Goal: Transaction & Acquisition: Purchase product/service

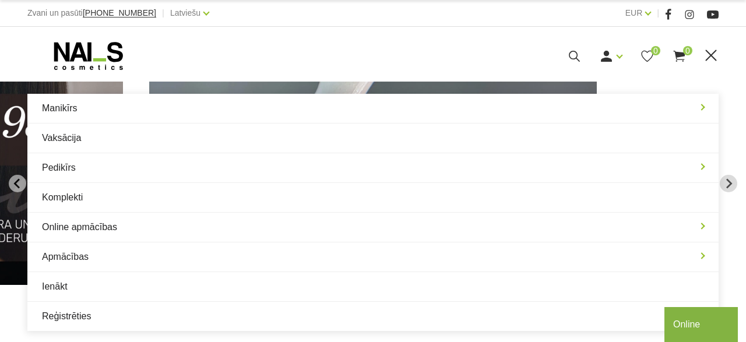
click at [684, 61] on use at bounding box center [679, 56] width 12 height 11
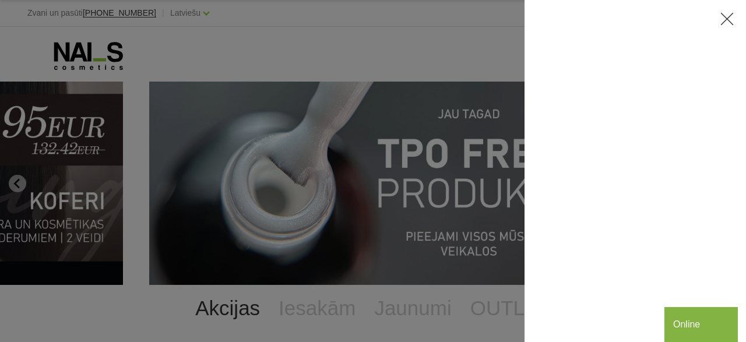
click at [728, 18] on use at bounding box center [727, 19] width 13 height 13
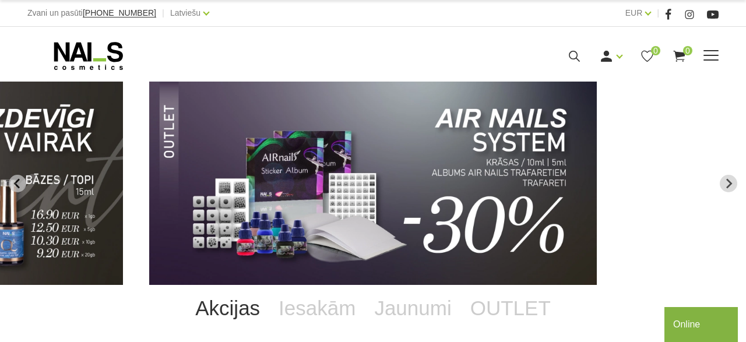
click at [709, 58] on span at bounding box center [710, 56] width 15 height 12
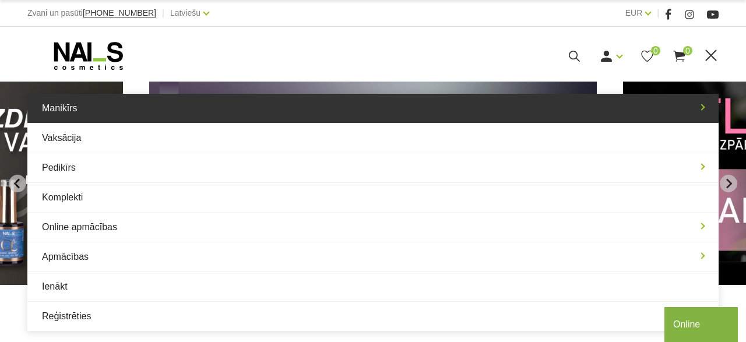
click at [247, 117] on link "Manikīrs" at bounding box center [372, 108] width 691 height 29
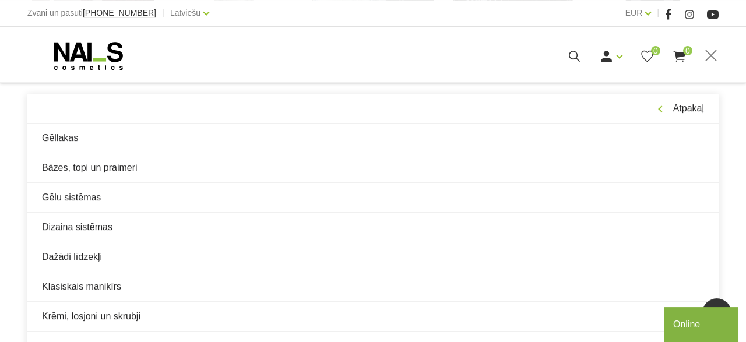
scroll to position [451, 0]
click at [573, 59] on icon at bounding box center [574, 56] width 15 height 15
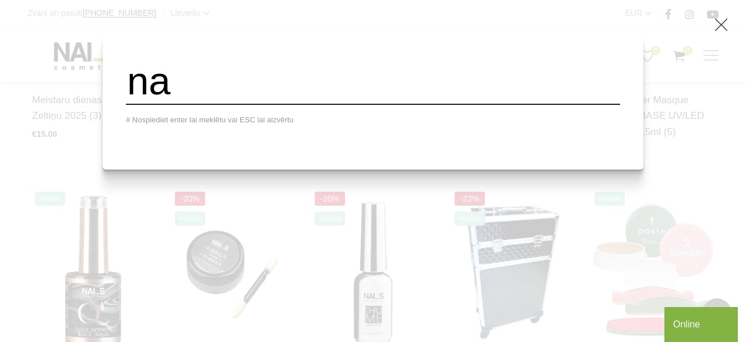
scroll to position [0, 0]
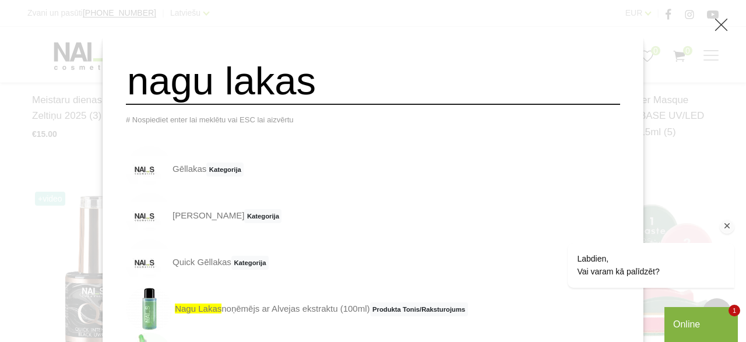
type input "nagu lakas"
drag, startPoint x: 604, startPoint y: 214, endPoint x: 595, endPoint y: 252, distance: 38.2
click at [595, 252] on div "Labdien, Vai varam kā palīdzēt?" at bounding box center [635, 253] width 197 height 79
drag, startPoint x: 602, startPoint y: 209, endPoint x: 603, endPoint y: 203, distance: 5.9
click at [603, 203] on div "Labdien, Vai varam kā palīdzēt?" at bounding box center [635, 229] width 210 height 137
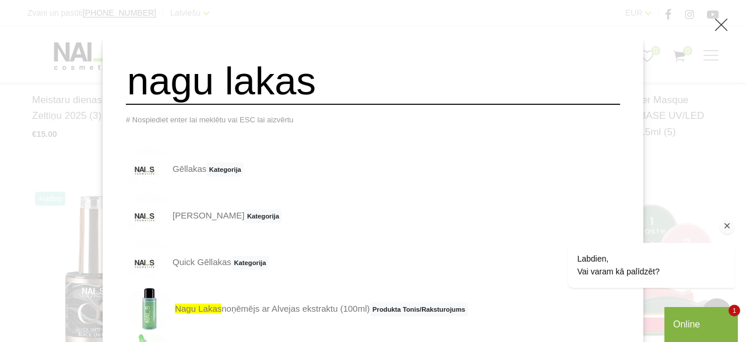
click at [603, 203] on div "Labdien, Vai varam kā palīdzēt?" at bounding box center [635, 229] width 210 height 137
drag, startPoint x: 603, startPoint y: 164, endPoint x: 602, endPoint y: 203, distance: 38.5
click at [602, 203] on div "Labdien, Vai varam kā palīdzēt?" at bounding box center [635, 229] width 210 height 137
click at [726, 227] on icon "Logrīka uzmanības tvērējs" at bounding box center [727, 226] width 10 height 10
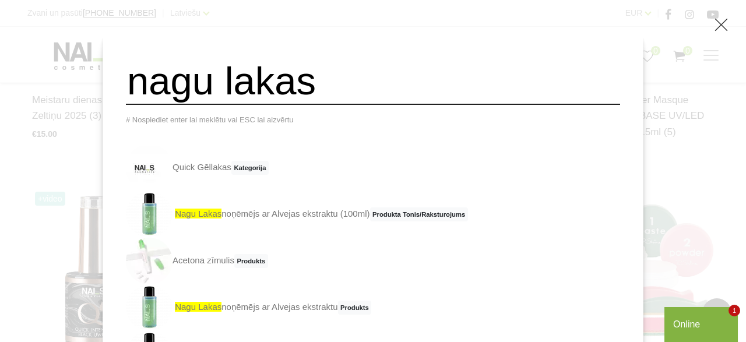
scroll to position [128, 0]
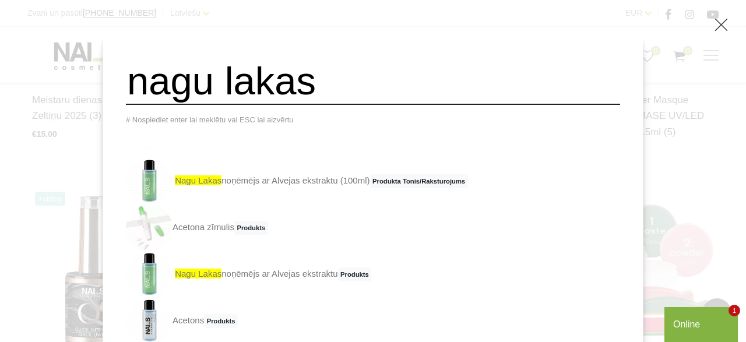
click at [207, 329] on link "Acetons Produkts" at bounding box center [182, 321] width 112 height 47
